Goal: Task Accomplishment & Management: Manage account settings

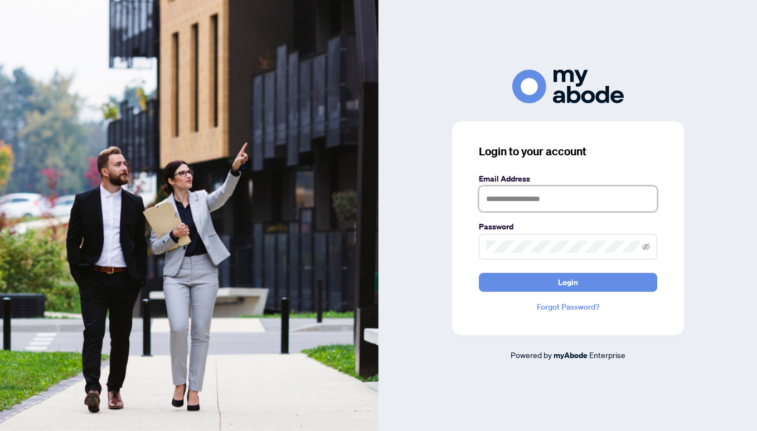
type input "**********"
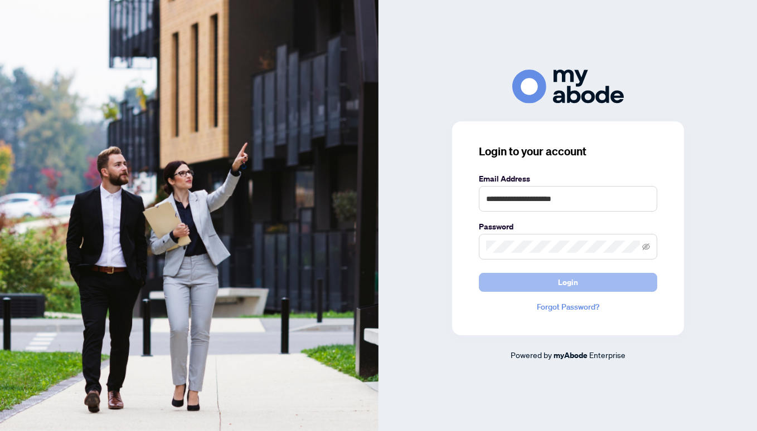
click at [542, 279] on button "Login" at bounding box center [568, 282] width 178 height 19
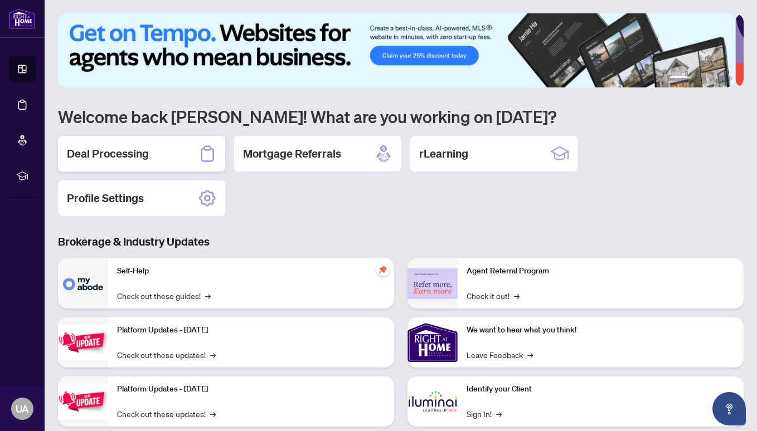
click at [100, 157] on h2 "Deal Processing" at bounding box center [108, 154] width 82 height 16
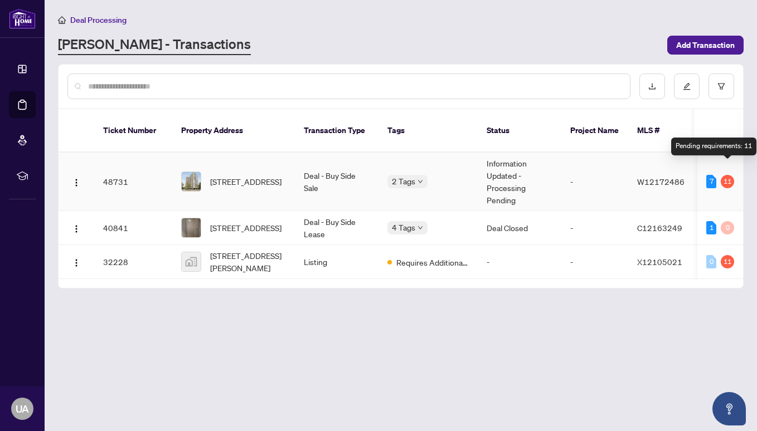
click at [729, 175] on div "11" at bounding box center [727, 181] width 13 height 13
click at [494, 168] on td "Information Updated - Processing Pending" at bounding box center [520, 182] width 84 height 59
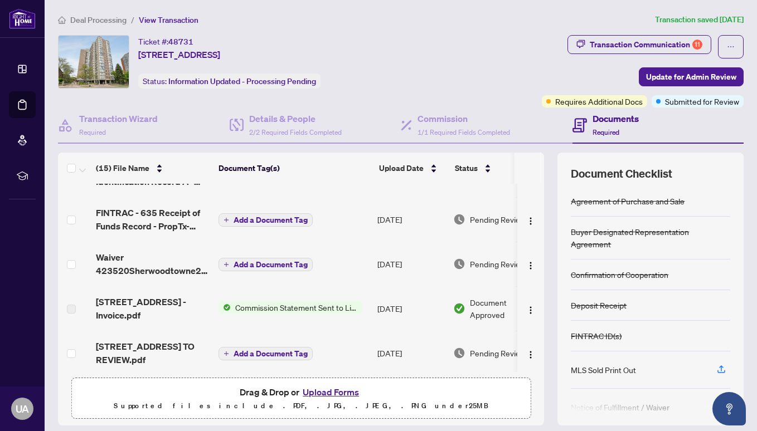
scroll to position [166, 0]
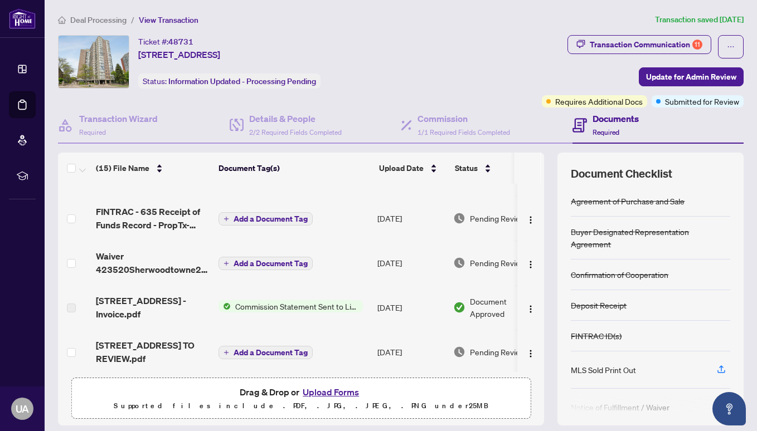
click at [327, 302] on span "Commission Statement Sent to Listing Brokerage" at bounding box center [297, 306] width 132 height 12
click at [536, 240] on div "(15) File Name Document Tag(s) Upload Date Status Signed 371_Buyer_Designated_R…" at bounding box center [401, 289] width 686 height 273
click at [536, 244] on div "(15) File Name Document Tag(s) Upload Date Status Signed 371_Buyer_Designated_R…" at bounding box center [401, 289] width 686 height 273
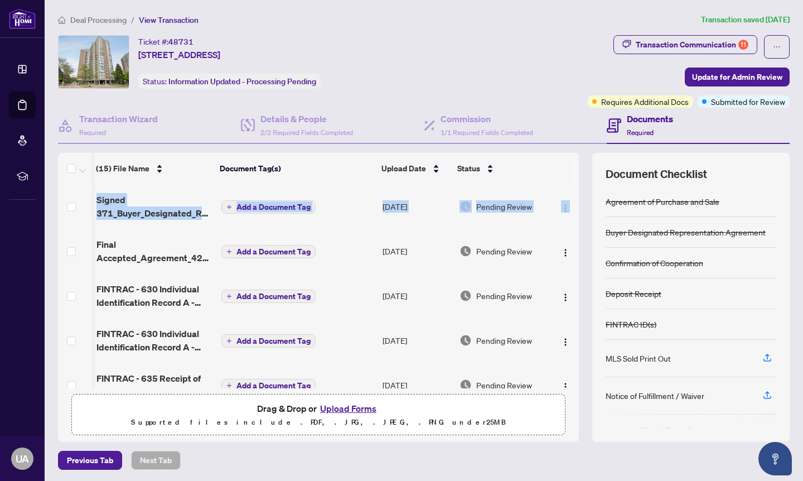
scroll to position [0, 5]
click at [567, 191] on div "Signed 371_Buyer_Designated_Representation_Agreement_-_PropTx-OREA.pdf Add a Do…" at bounding box center [318, 285] width 521 height 203
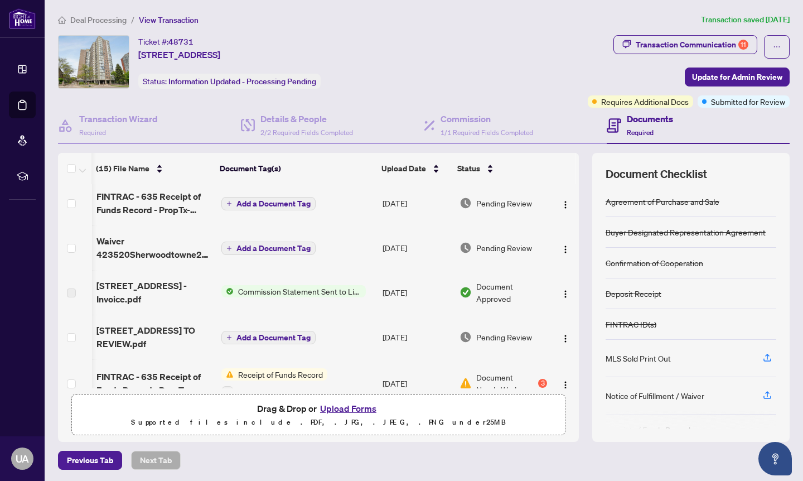
scroll to position [182, 5]
click at [502, 431] on div "Previous Tab Next Tab" at bounding box center [423, 459] width 731 height 19
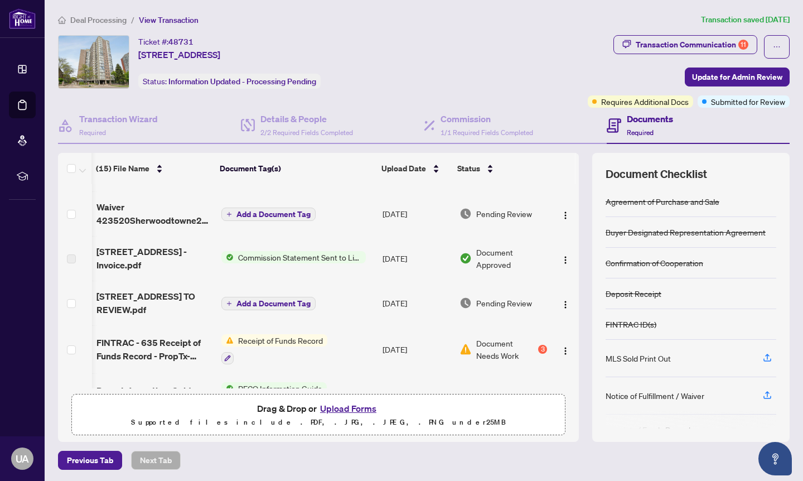
scroll to position [222, 5]
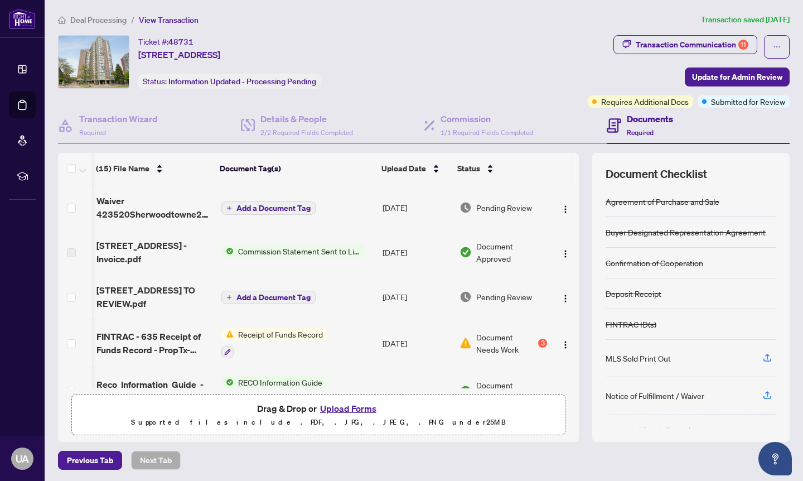
click at [300, 245] on span "Commission Statement Sent to Listing Brokerage" at bounding box center [300, 251] width 132 height 12
click at [561, 249] on img "button" at bounding box center [565, 253] width 9 height 9
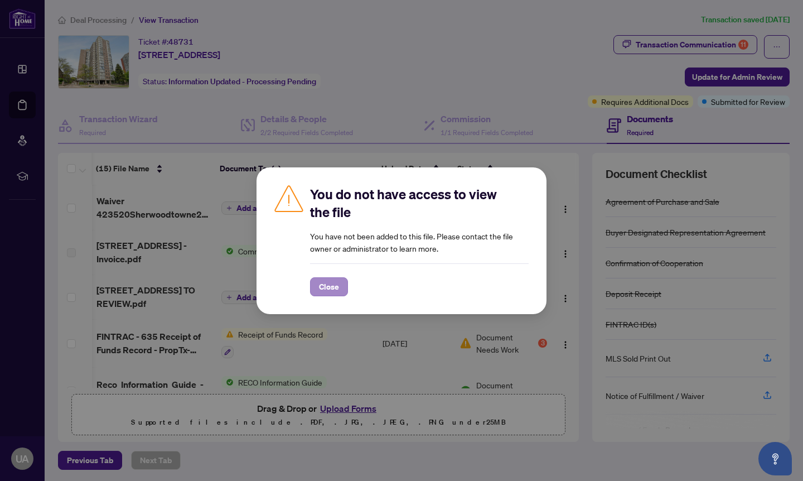
click at [332, 287] on span "Close" at bounding box center [329, 287] width 20 height 18
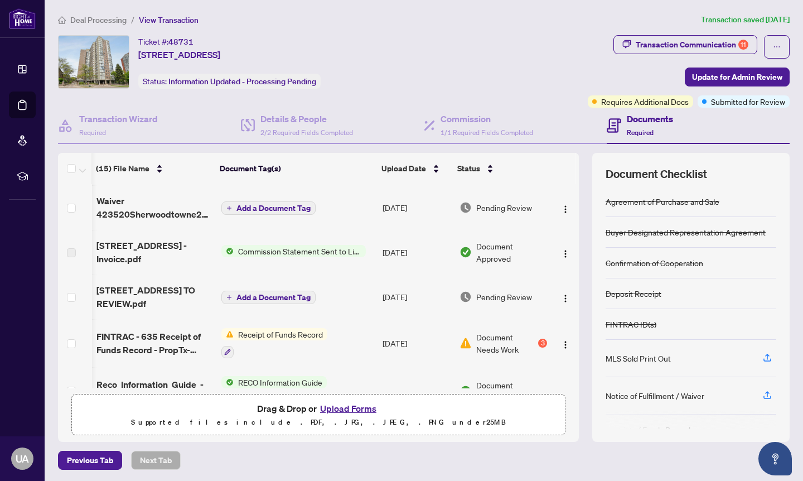
click at [638, 132] on span "Required" at bounding box center [640, 132] width 27 height 8
click at [467, 132] on span "1/1 Required Fields Completed" at bounding box center [486, 132] width 93 height 8
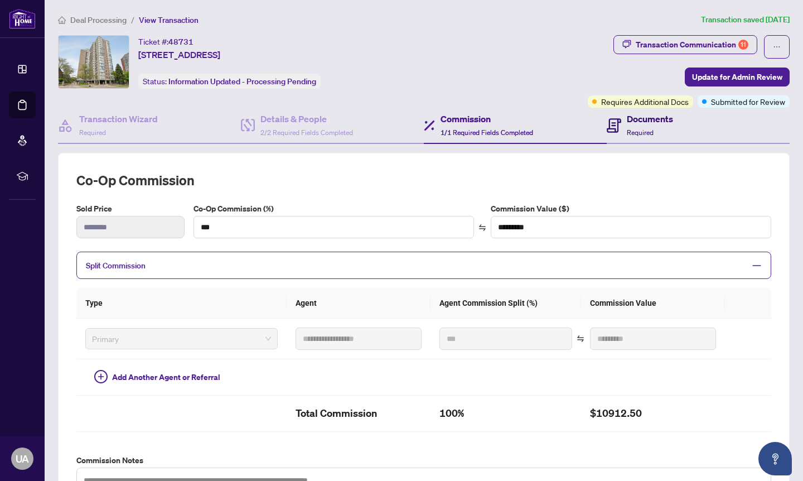
click at [634, 119] on h4 "Documents" at bounding box center [650, 118] width 46 height 13
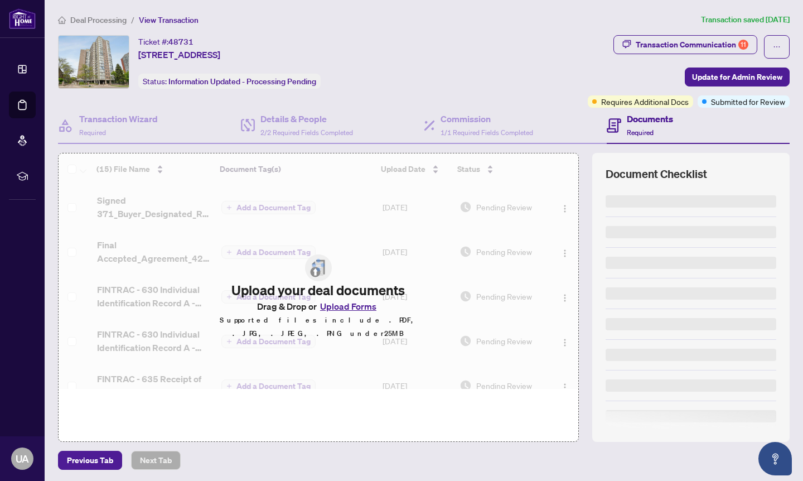
click at [630, 130] on span "Required" at bounding box center [640, 132] width 27 height 8
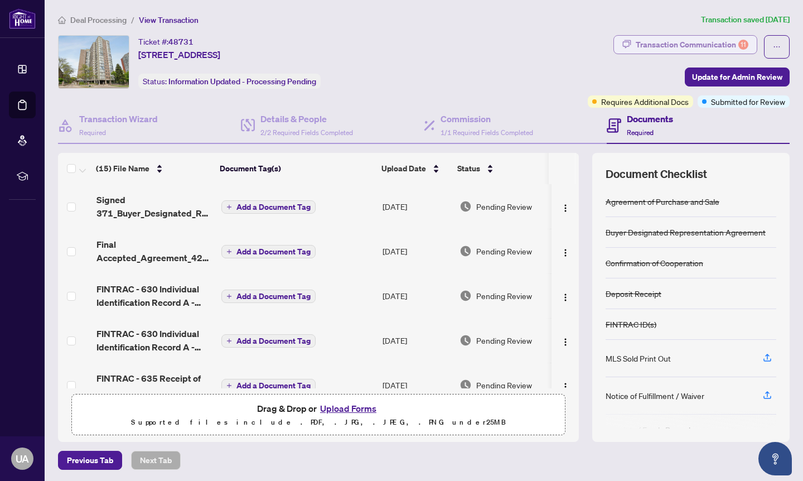
click at [715, 47] on div "Transaction Communication 11" at bounding box center [691, 45] width 113 height 18
type textarea "**********"
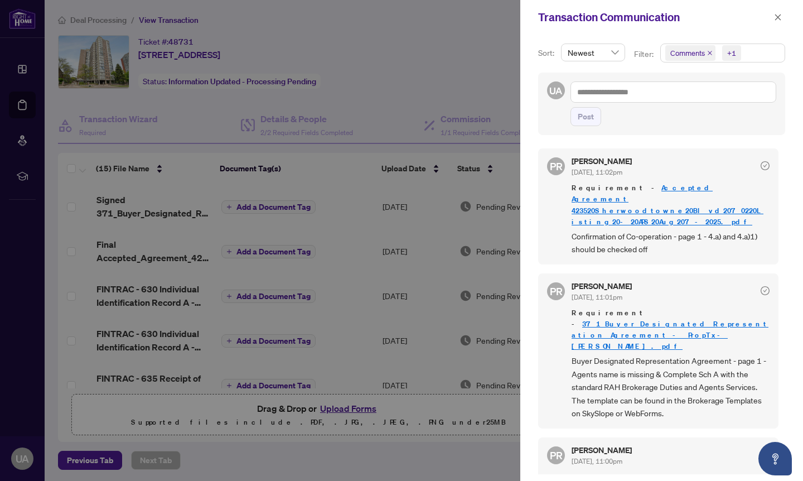
click at [731, 55] on div "+1" at bounding box center [731, 52] width 9 height 11
click at [668, 132] on span "Select Activity History" at bounding box center [671, 130] width 9 height 9
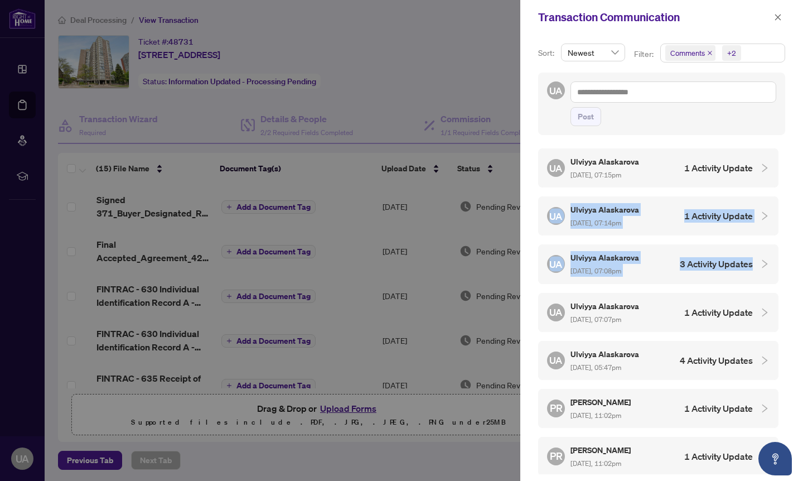
drag, startPoint x: 782, startPoint y: 203, endPoint x: 773, endPoint y: 288, distance: 84.6
click at [756, 288] on div "Sort: Newest Filter: Comments +2 Select All Comments Requirements Activity Hist…" at bounding box center [661, 258] width 283 height 446
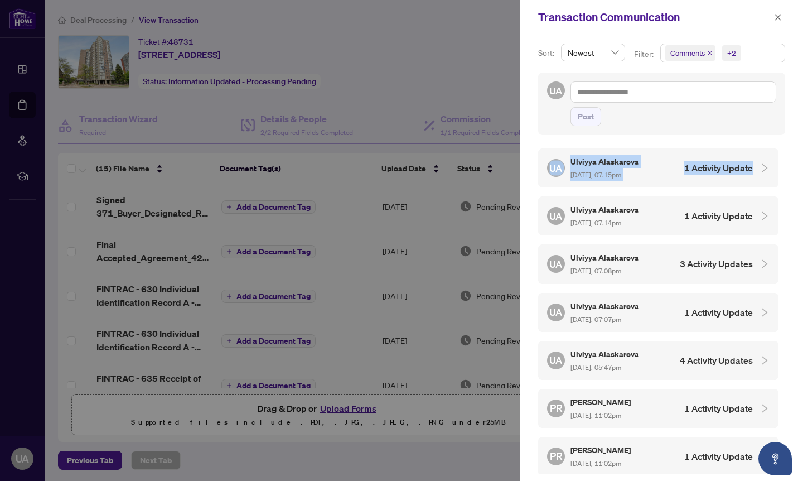
drag, startPoint x: 782, startPoint y: 177, endPoint x: 786, endPoint y: 215, distance: 38.2
click at [756, 215] on div "Sort: Newest Filter: Comments +2 Select All Comments Requirements Activity Hist…" at bounding box center [661, 258] width 283 height 446
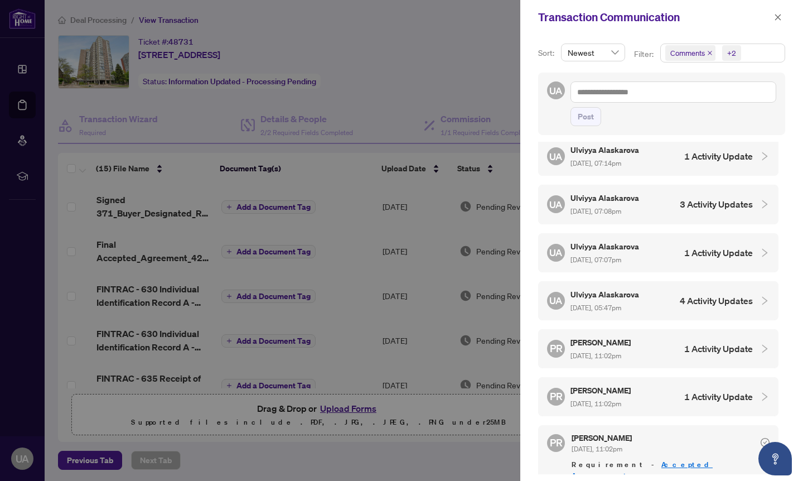
scroll to position [57, 0]
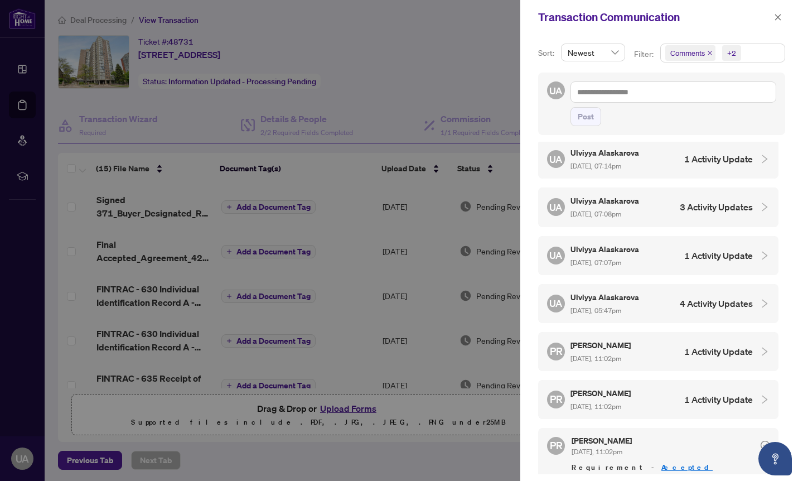
click at [756, 299] on icon "collapsed" at bounding box center [764, 303] width 10 height 10
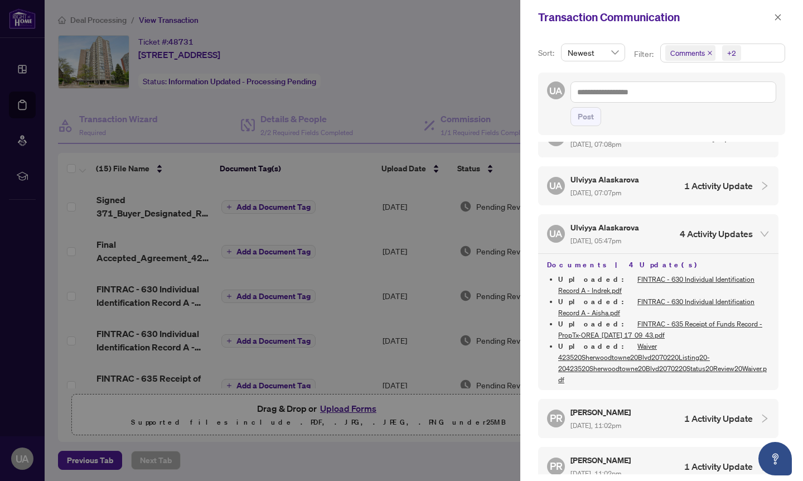
scroll to position [0, 0]
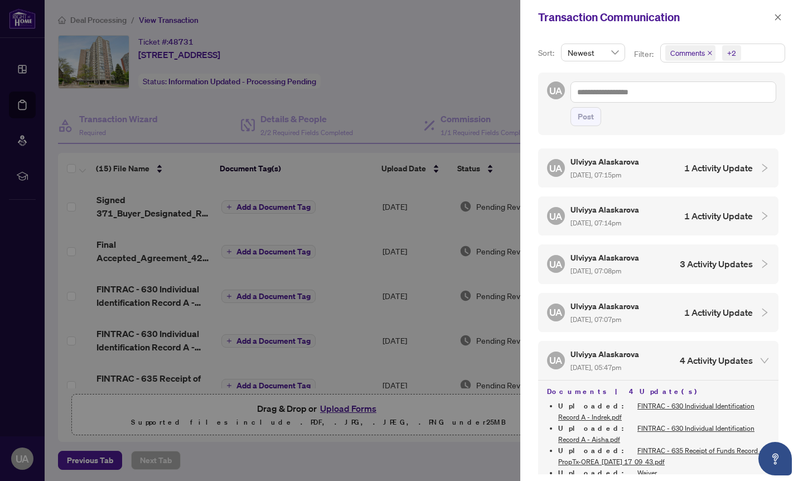
click at [620, 56] on div "Newest" at bounding box center [593, 52] width 64 height 18
click at [579, 95] on div "Oldest" at bounding box center [592, 92] width 45 height 12
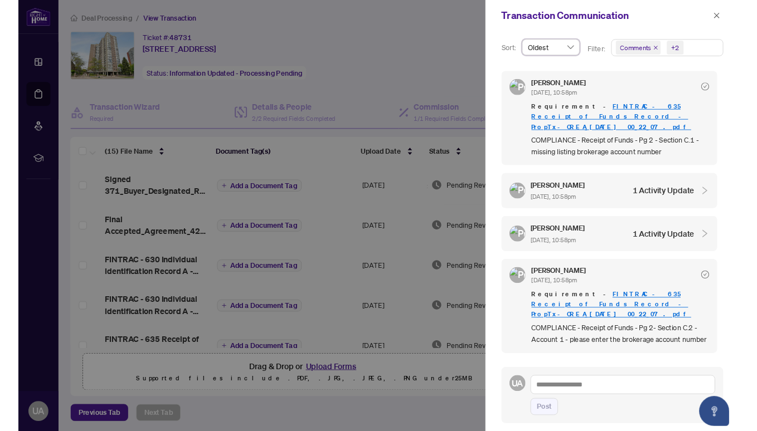
scroll to position [1218, 0]
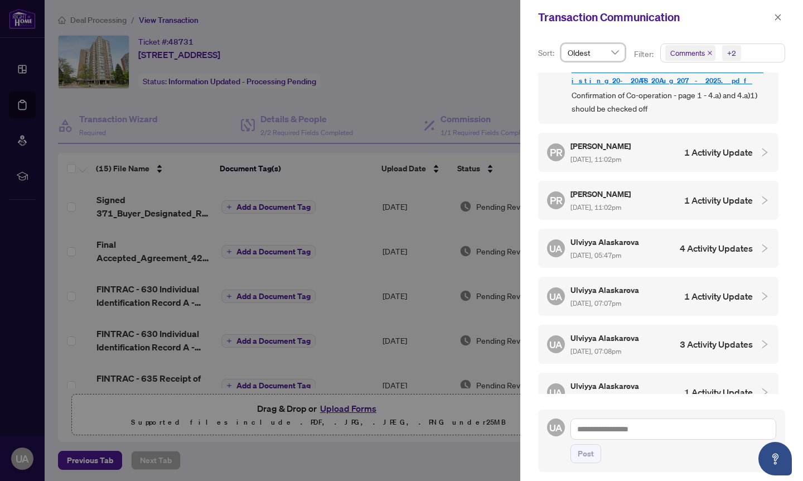
click at [756, 147] on icon "collapsed" at bounding box center [764, 152] width 10 height 10
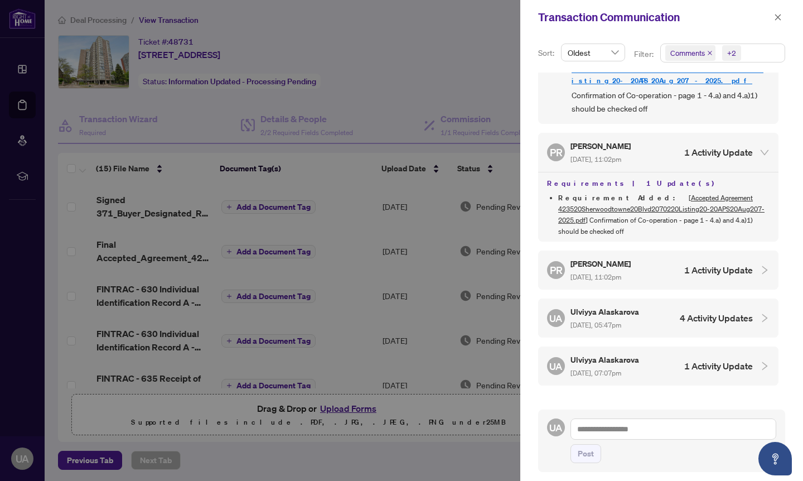
click at [756, 265] on icon "collapsed" at bounding box center [764, 270] width 10 height 10
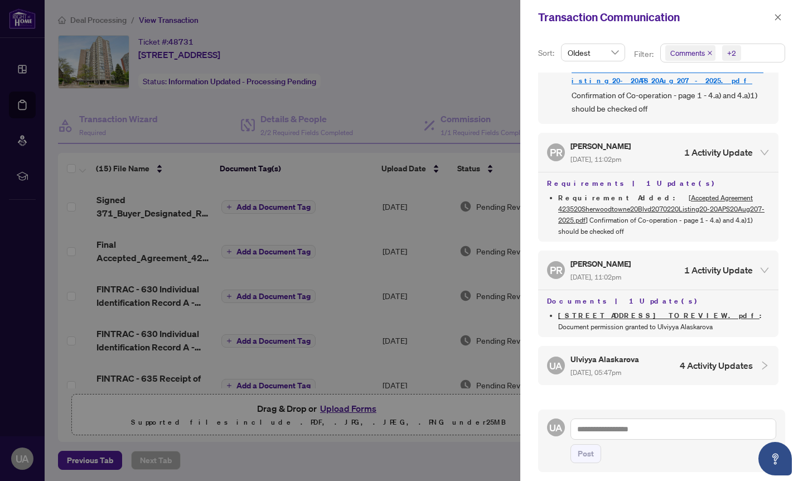
click at [699, 310] on link "[STREET_ADDRESS] TO REVIEW.pdf" at bounding box center [658, 314] width 201 height 9
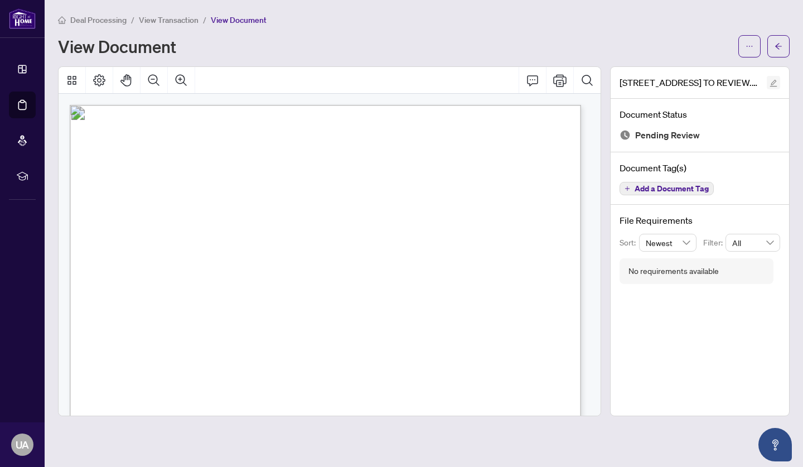
click at [773, 84] on icon "edit" at bounding box center [773, 83] width 7 height 7
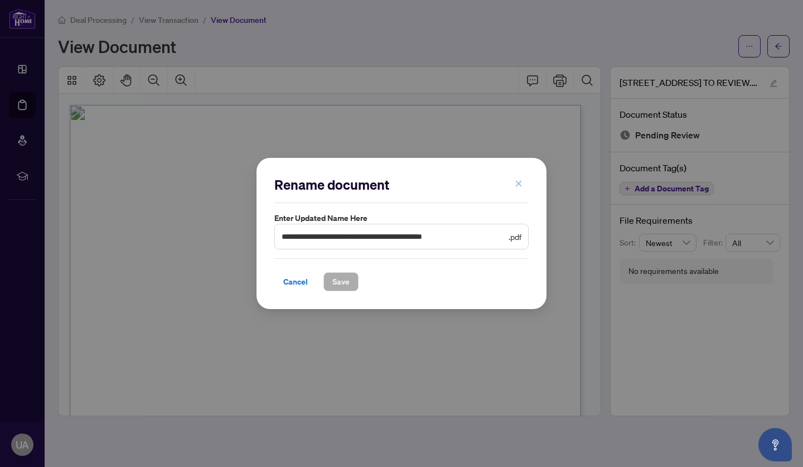
click at [521, 182] on icon "close" at bounding box center [519, 184] width 6 height 6
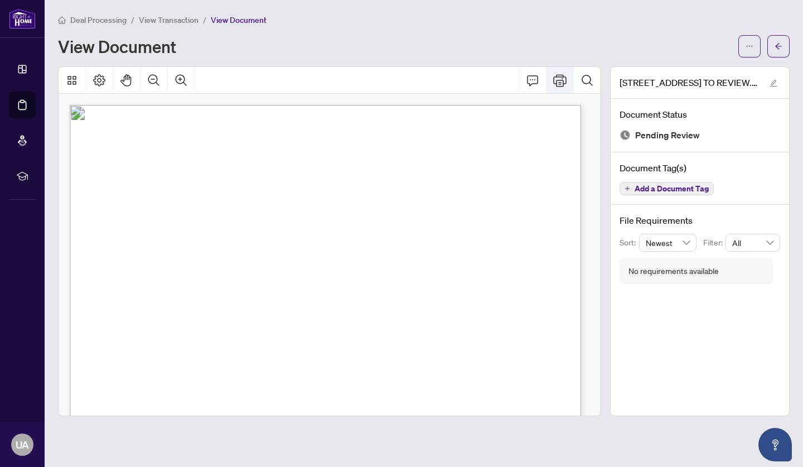
click at [566, 79] on button "Print" at bounding box center [559, 80] width 27 height 27
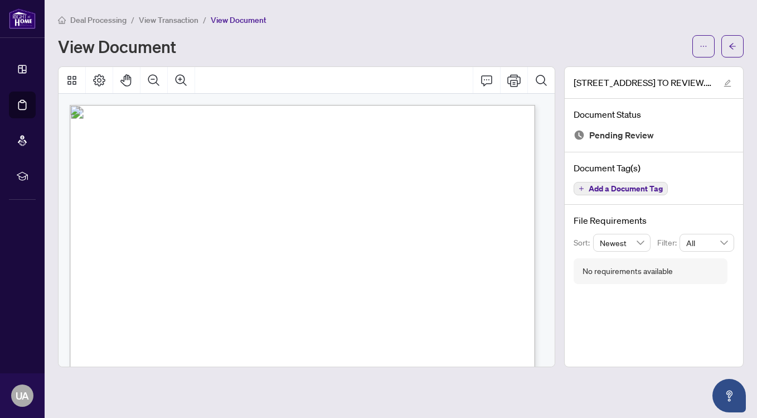
click at [640, 191] on span "Add a Document Tag" at bounding box center [626, 189] width 74 height 8
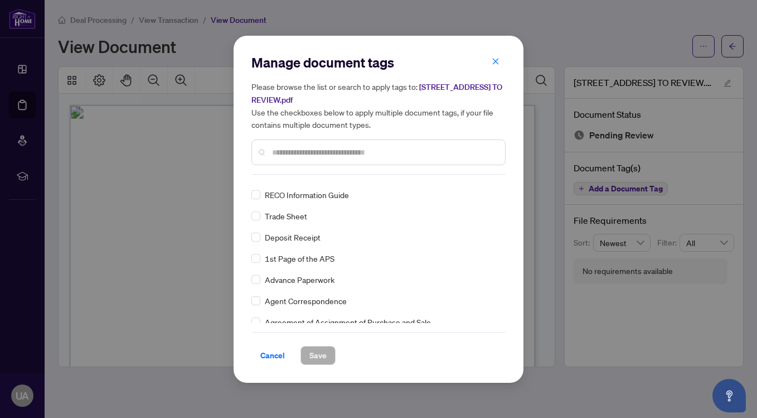
scroll to position [145, 0]
click at [258, 208] on label at bounding box center [255, 213] width 9 height 12
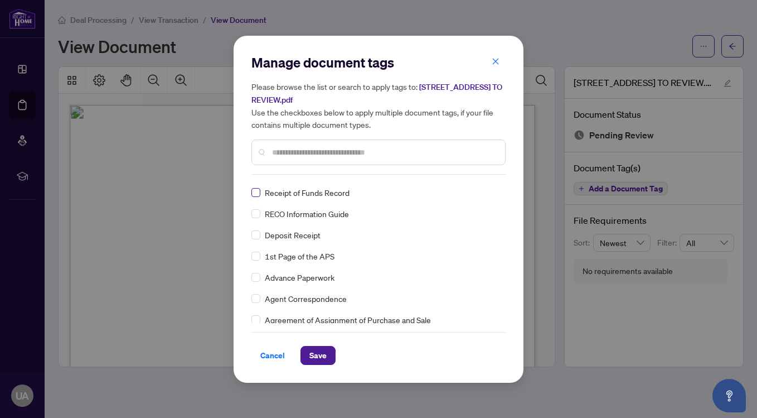
click at [258, 211] on span at bounding box center [255, 213] width 9 height 9
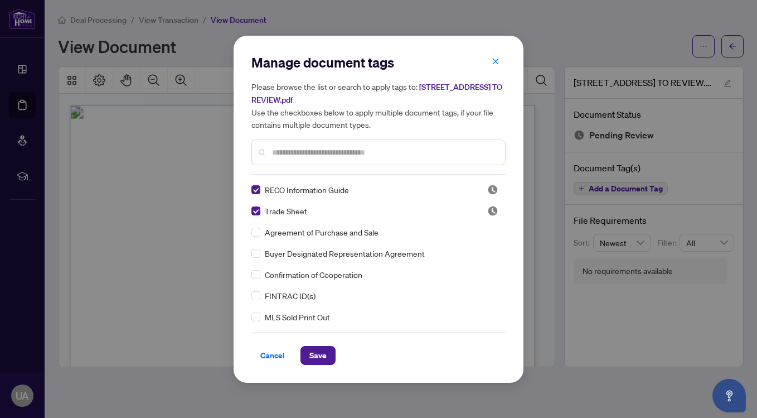
scroll to position [0, 0]
click at [323, 360] on span "Save" at bounding box center [317, 355] width 17 height 18
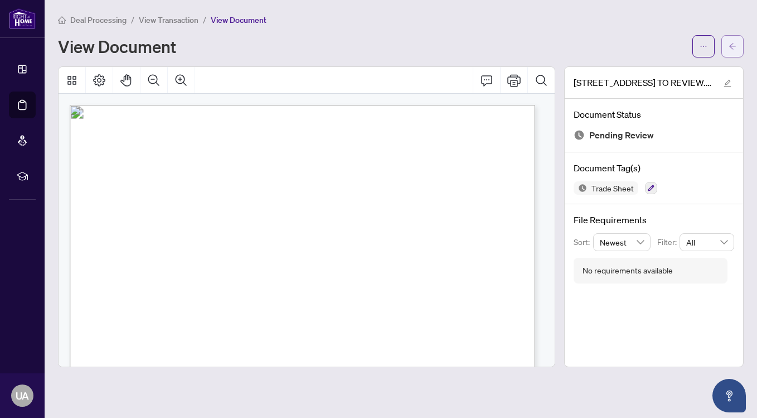
click at [736, 50] on button "button" at bounding box center [732, 46] width 22 height 22
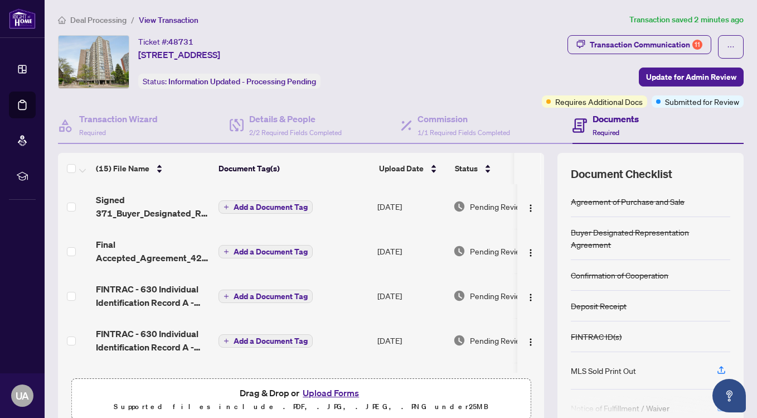
click at [346, 389] on button "Upload Forms" at bounding box center [330, 392] width 63 height 14
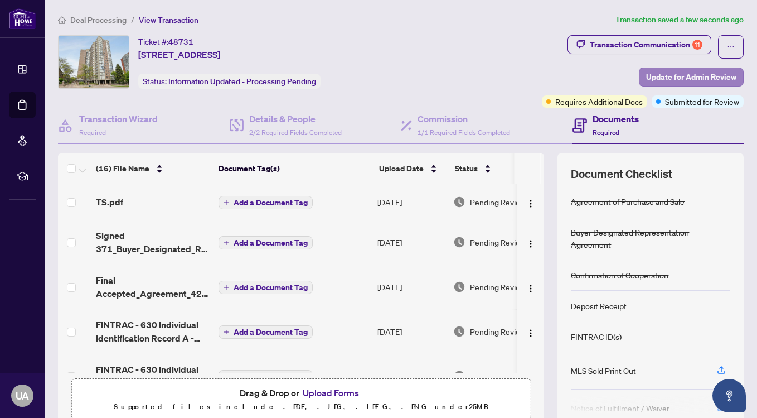
click at [707, 71] on span "Update for Admin Review" at bounding box center [691, 77] width 90 height 18
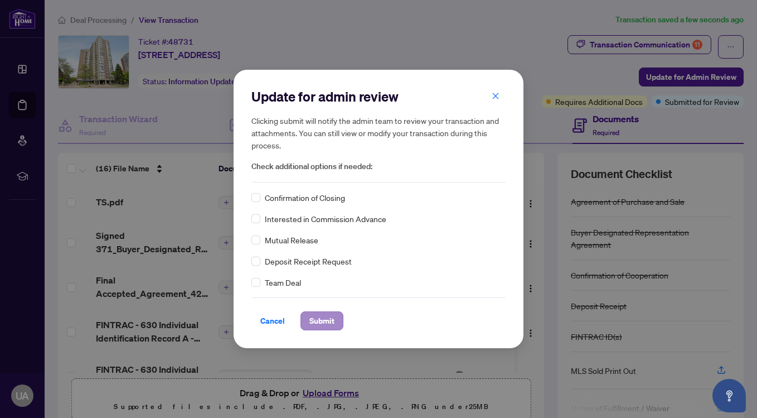
click at [327, 318] on span "Submit" at bounding box center [321, 321] width 25 height 18
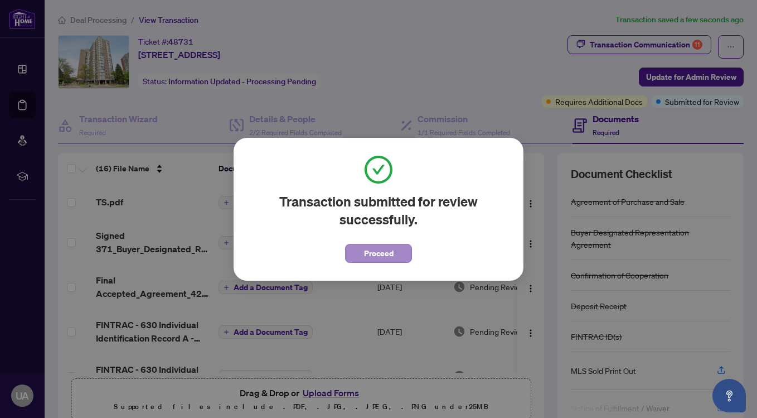
click at [385, 252] on span "Proceed" at bounding box center [379, 253] width 30 height 18
